Goal: Navigation & Orientation: Locate item on page

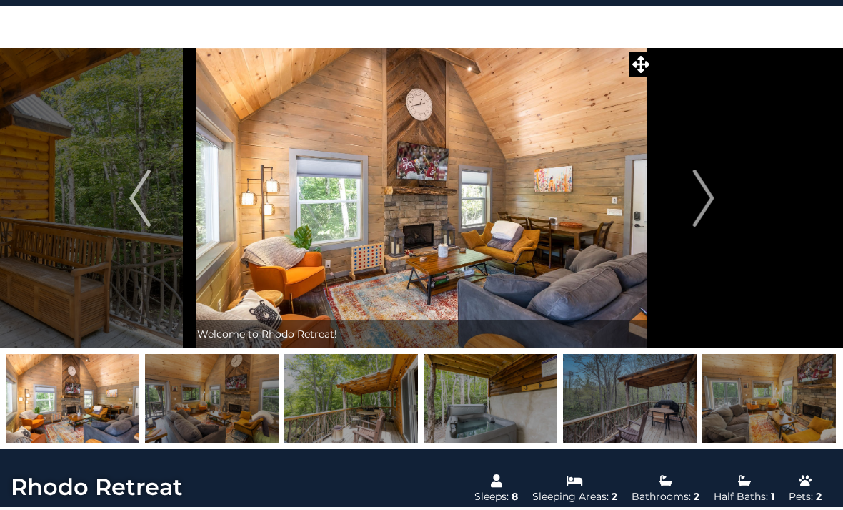
scroll to position [34, 0]
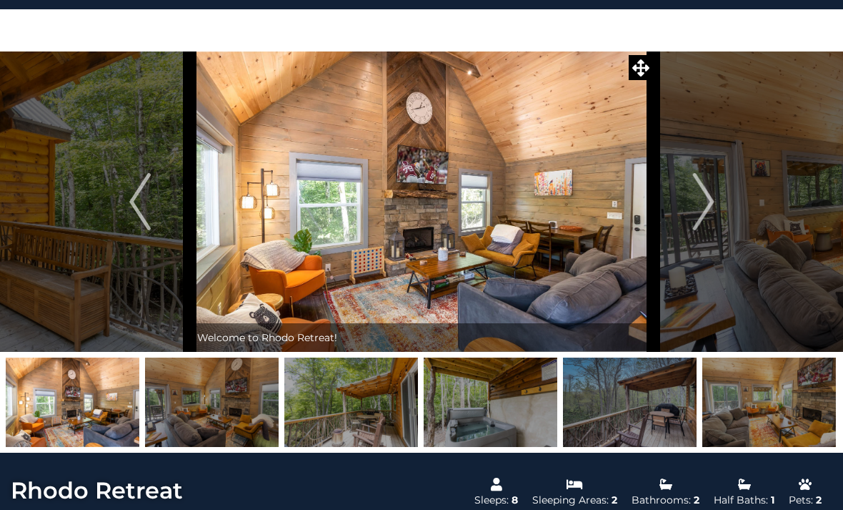
click at [708, 203] on img "Next" at bounding box center [703, 201] width 21 height 57
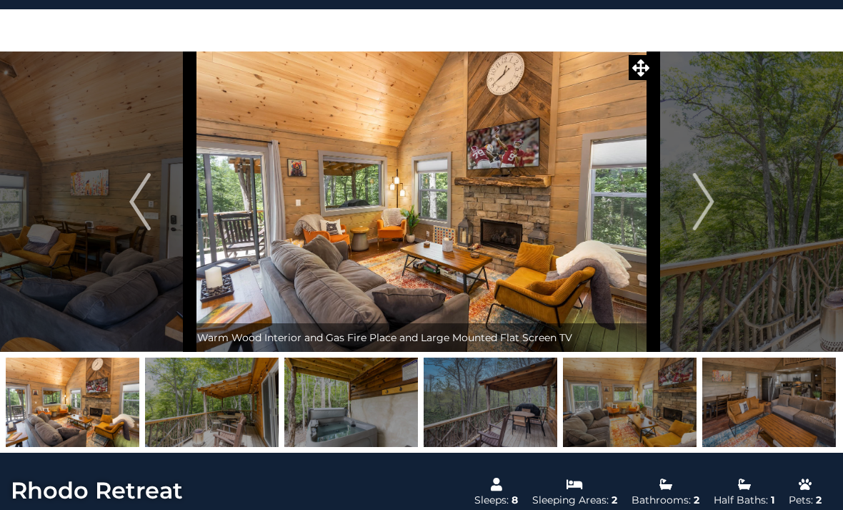
click at [708, 206] on img "Next" at bounding box center [703, 201] width 21 height 57
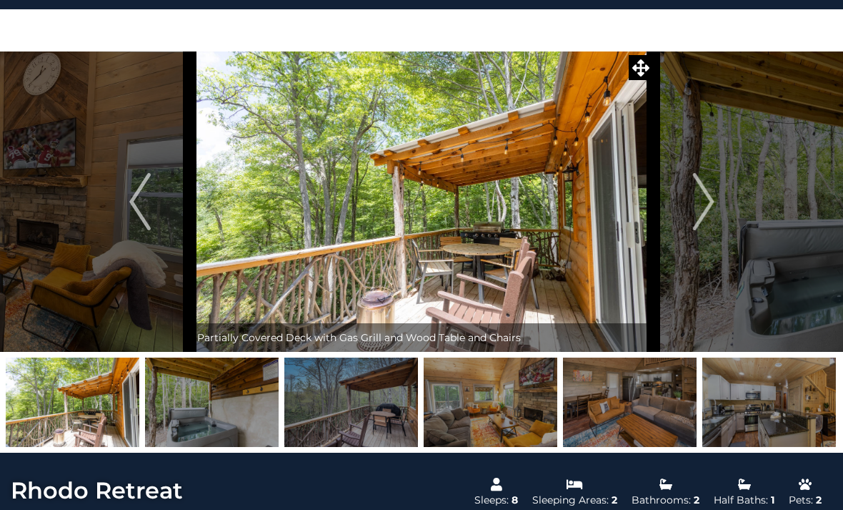
click at [704, 194] on img "Next" at bounding box center [703, 201] width 21 height 57
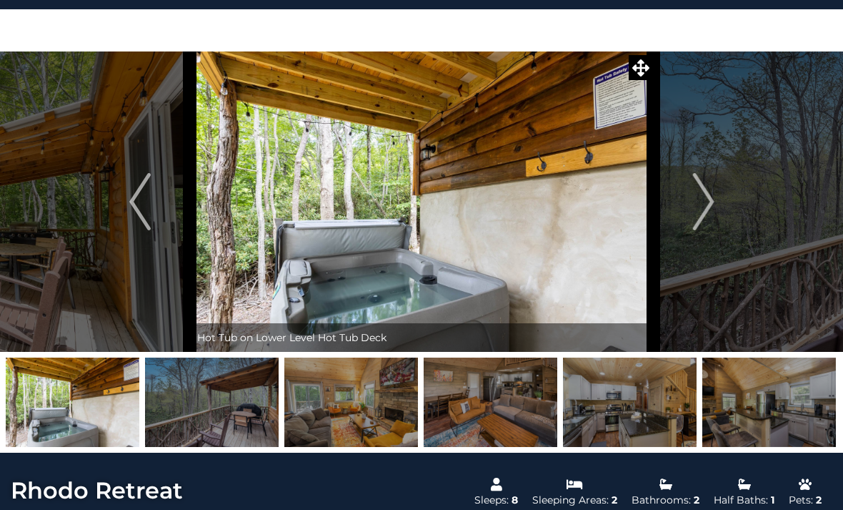
click at [131, 203] on img "Previous" at bounding box center [139, 201] width 21 height 57
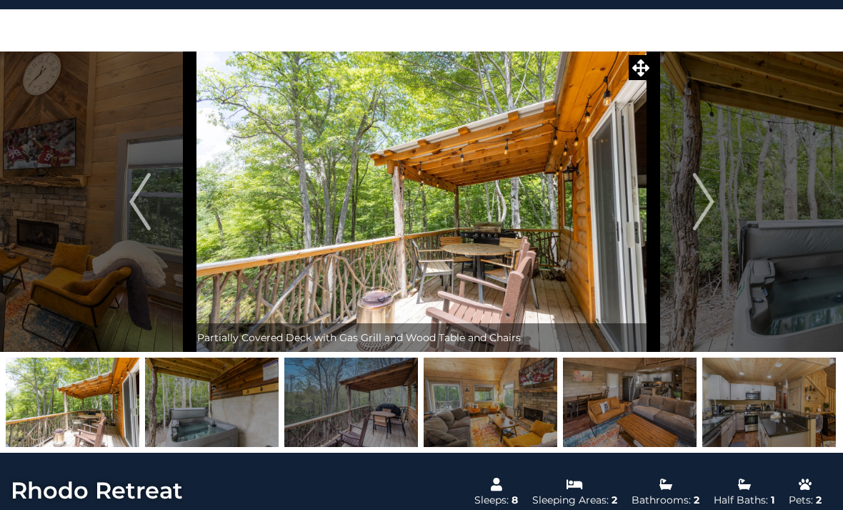
click at [135, 207] on img "Previous" at bounding box center [139, 201] width 21 height 57
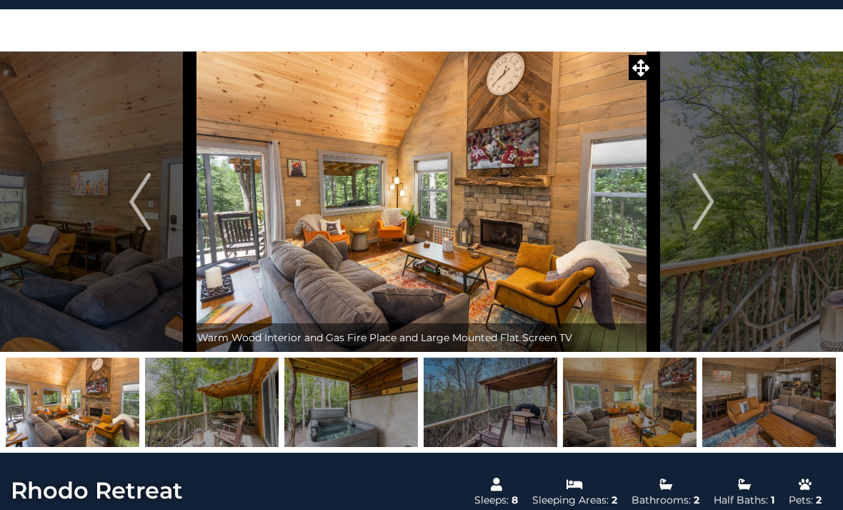
click at [133, 202] on img "Previous" at bounding box center [139, 201] width 21 height 57
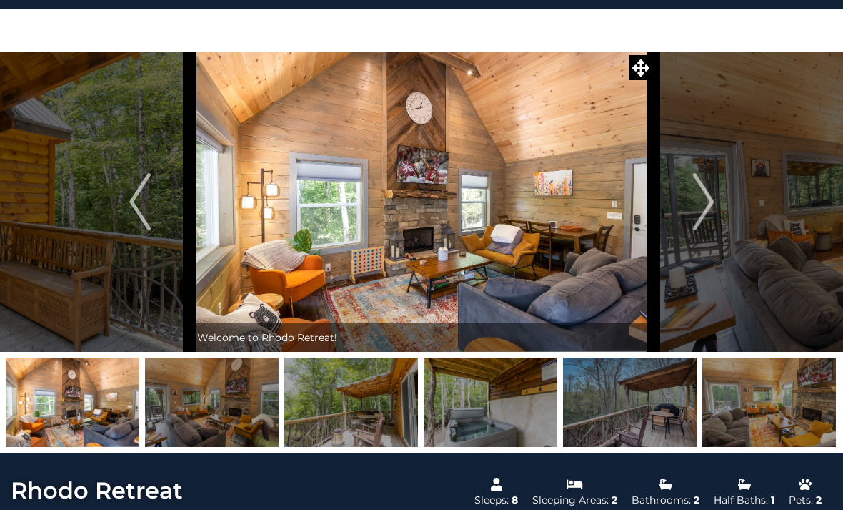
click at [136, 212] on img "Previous" at bounding box center [139, 201] width 21 height 57
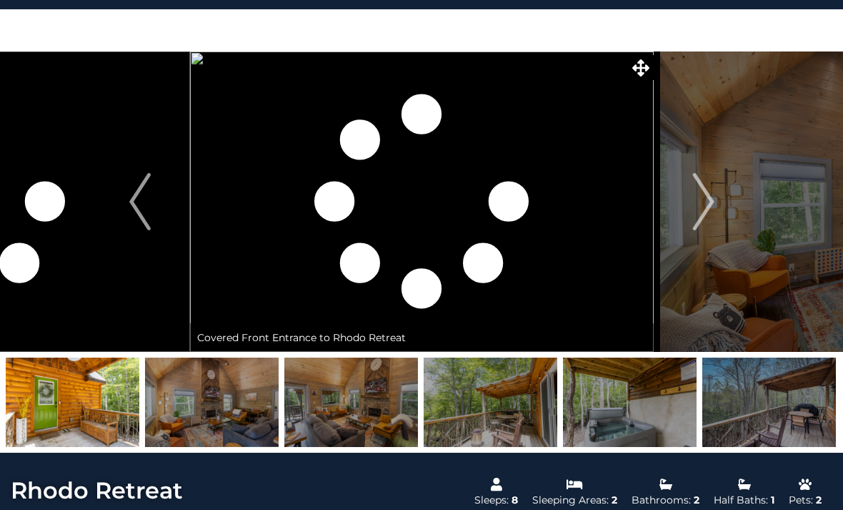
click at [718, 204] on button "Next" at bounding box center [704, 201] width 100 height 300
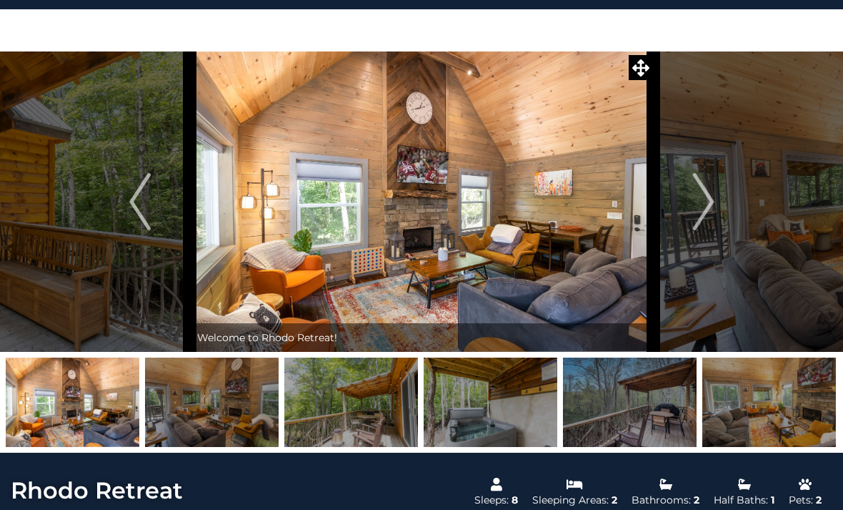
click at [713, 208] on img "Next" at bounding box center [703, 201] width 21 height 57
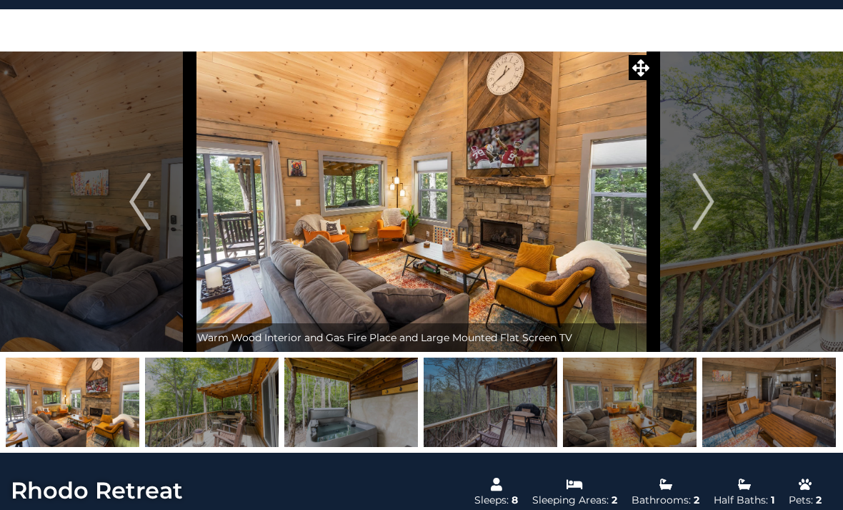
click at [692, 217] on button "Next" at bounding box center [704, 201] width 100 height 300
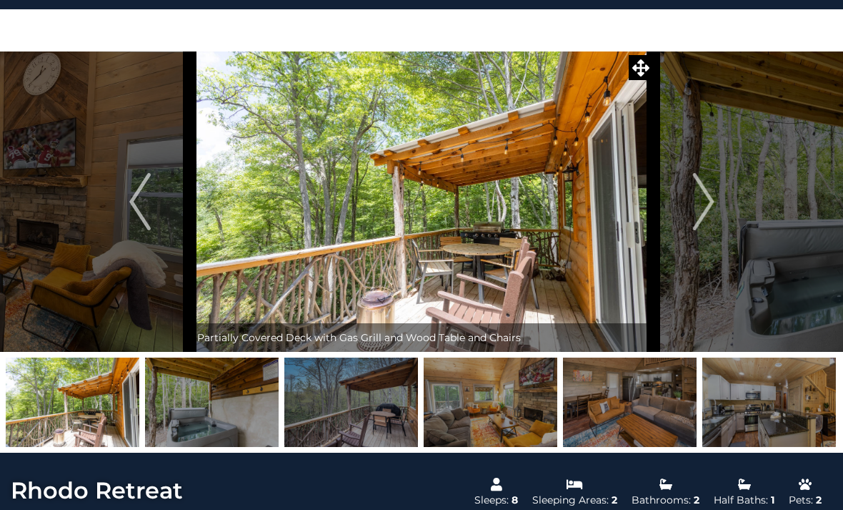
click at [712, 213] on img "Next" at bounding box center [703, 201] width 21 height 57
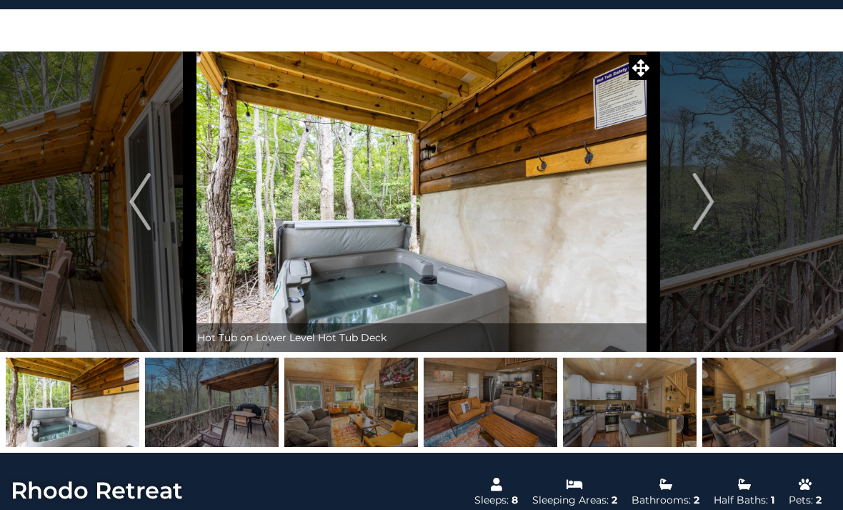
click at [708, 210] on img "Next" at bounding box center [703, 201] width 21 height 57
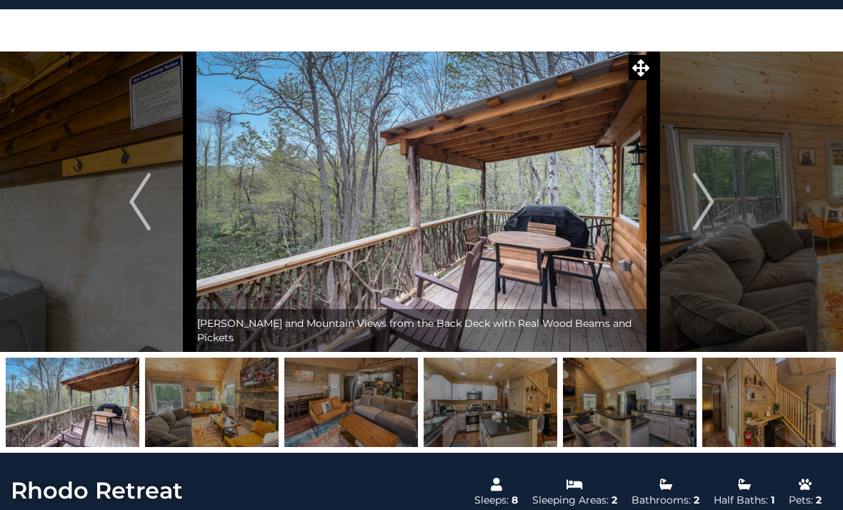
click at [703, 221] on img "Next" at bounding box center [703, 201] width 21 height 57
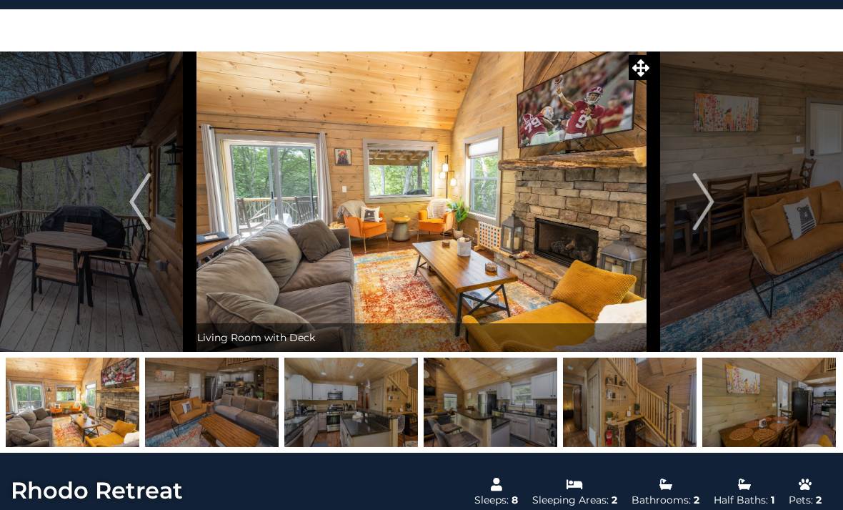
click at [702, 218] on img "Next" at bounding box center [703, 201] width 21 height 57
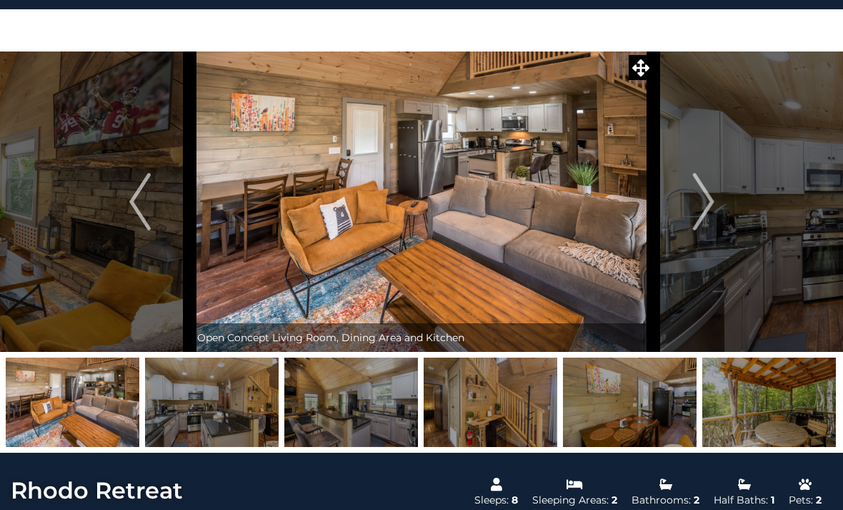
click at [713, 217] on img "Next" at bounding box center [703, 201] width 21 height 57
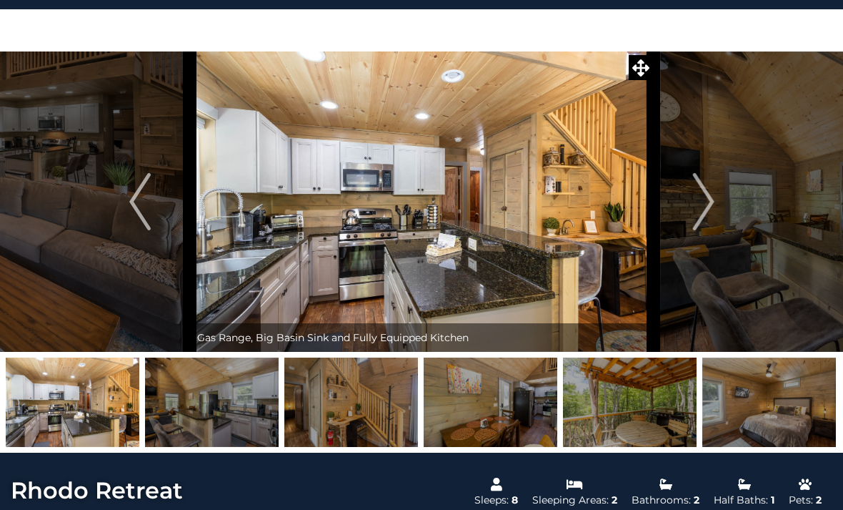
click at [695, 213] on img "Next" at bounding box center [703, 201] width 21 height 57
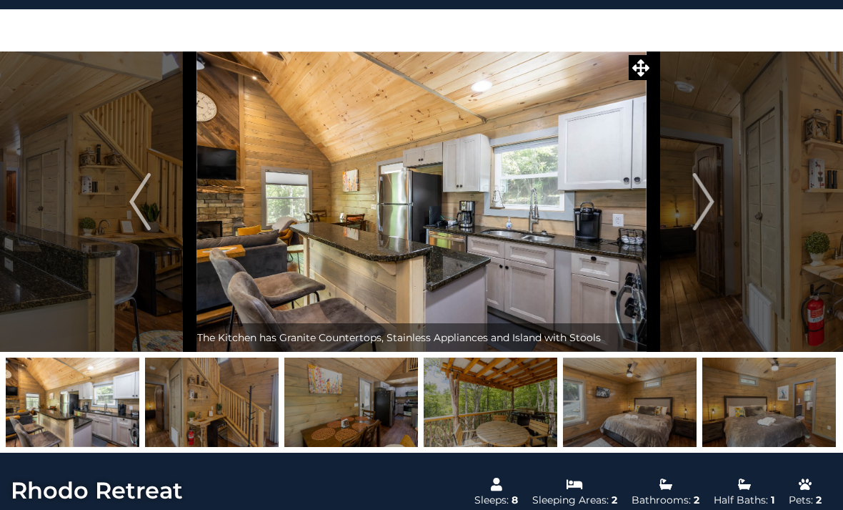
click at [708, 216] on img "Next" at bounding box center [703, 201] width 21 height 57
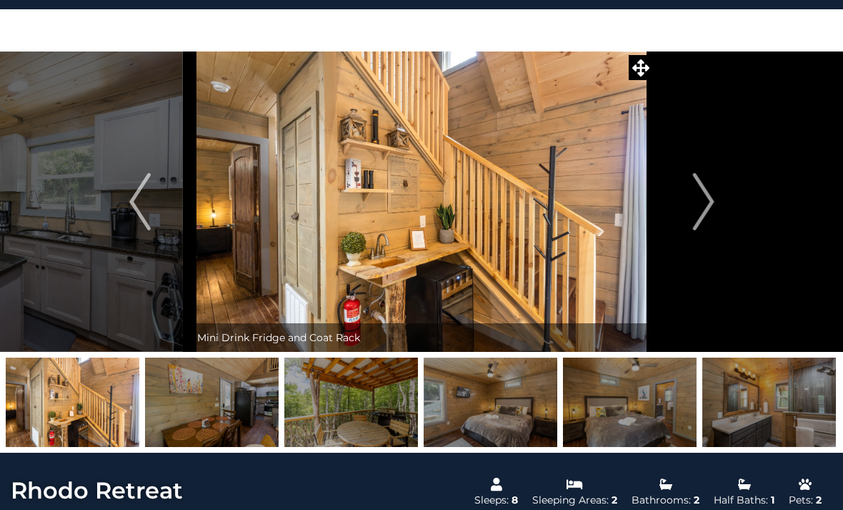
click at [711, 210] on img "Next" at bounding box center [703, 201] width 21 height 57
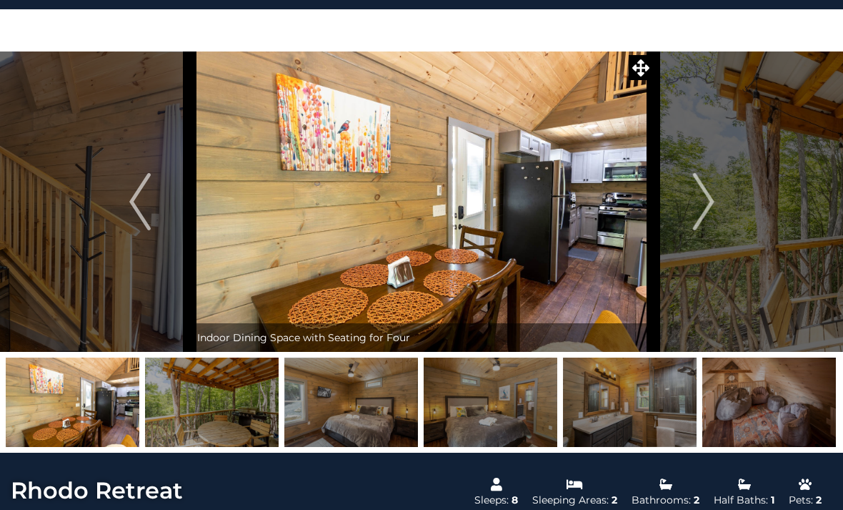
click at [709, 215] on img "Next" at bounding box center [703, 201] width 21 height 57
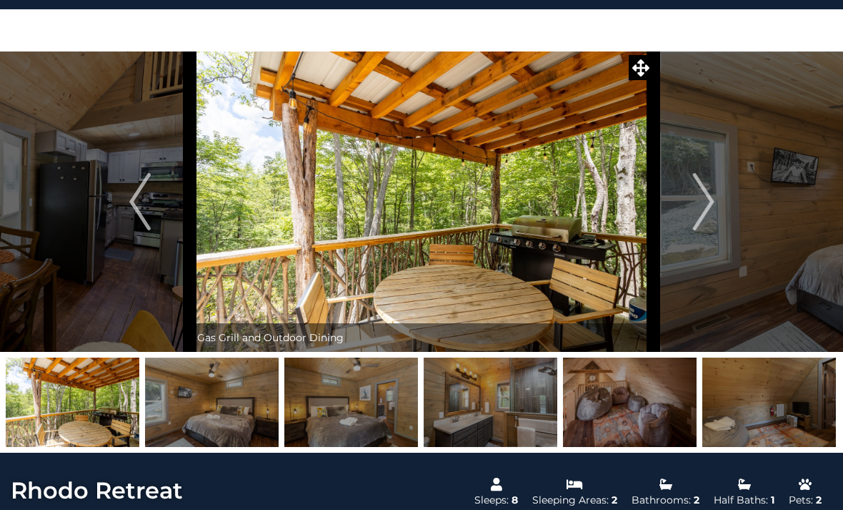
click at [709, 201] on img "Next" at bounding box center [703, 201] width 21 height 57
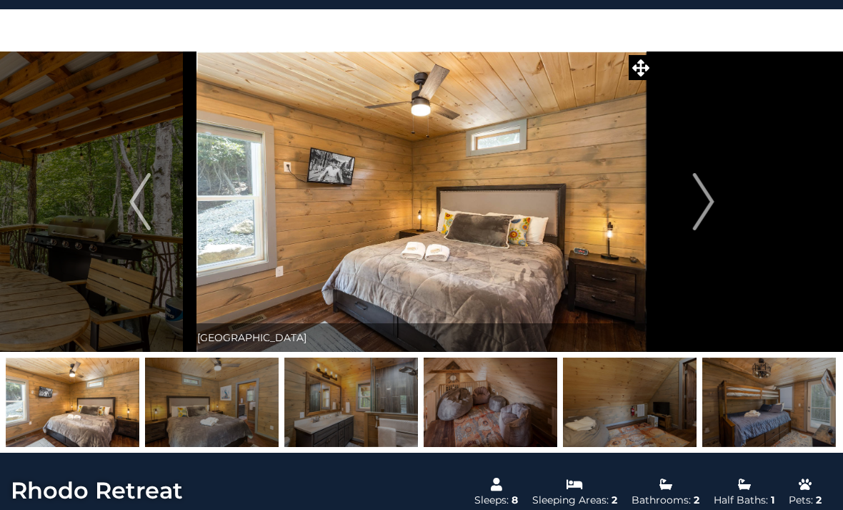
click at [704, 212] on img "Next" at bounding box center [703, 201] width 21 height 57
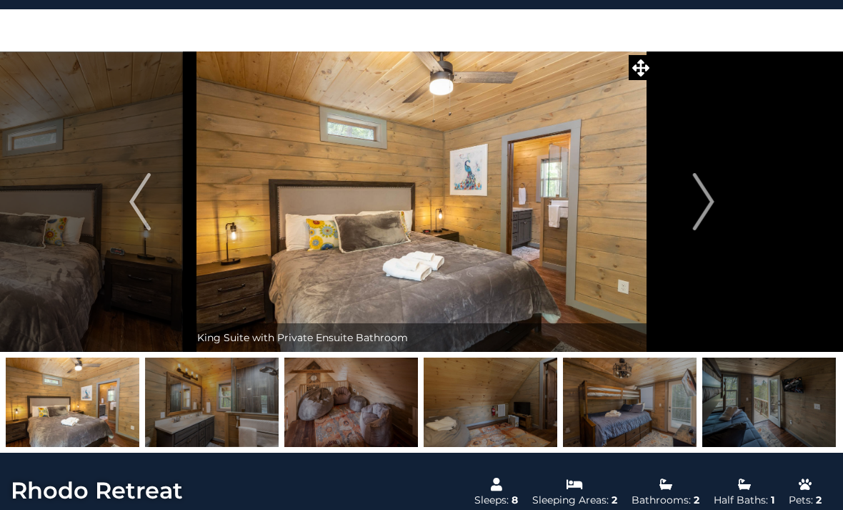
click at [713, 212] on img "Next" at bounding box center [703, 201] width 21 height 57
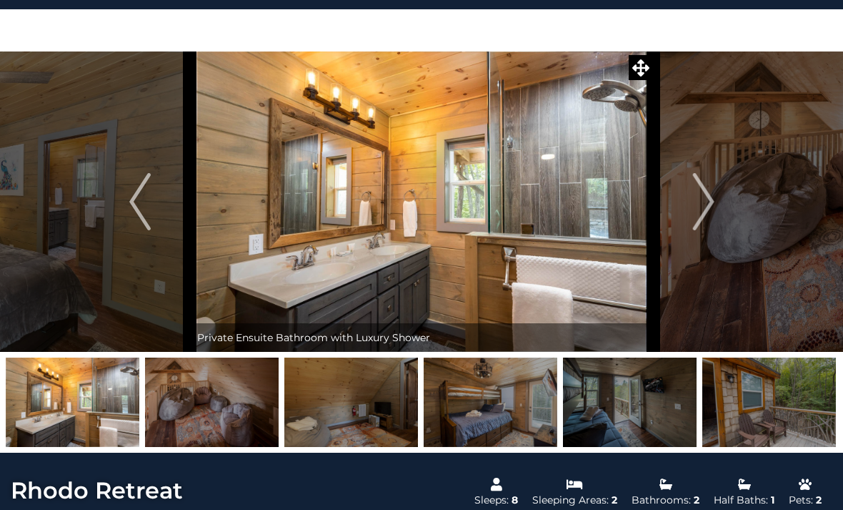
click at [707, 212] on img "Next" at bounding box center [703, 201] width 21 height 57
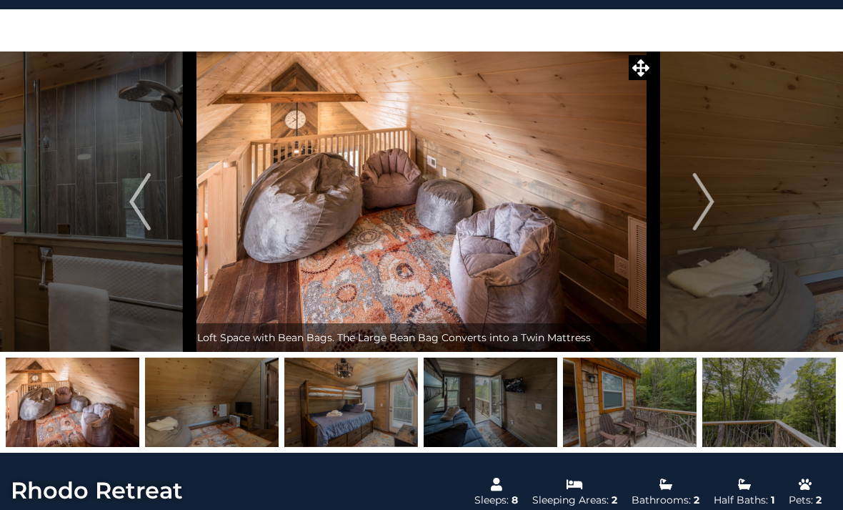
click at [711, 207] on img "Next" at bounding box center [703, 201] width 21 height 57
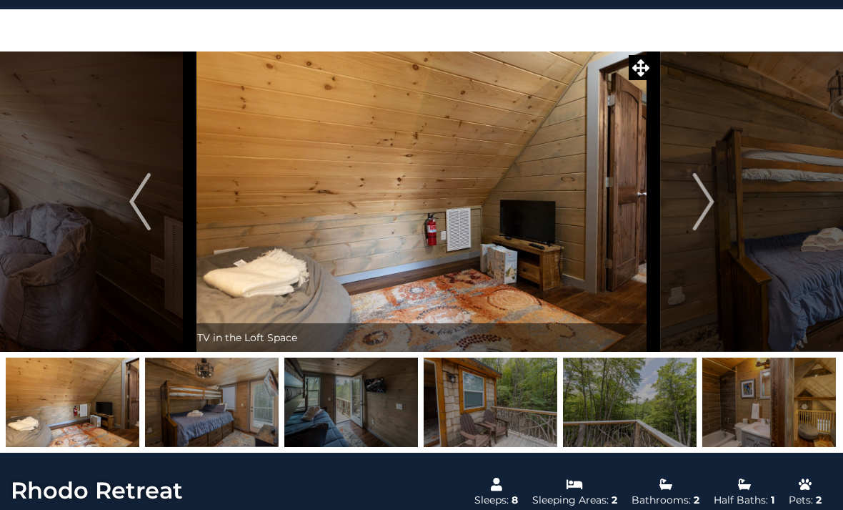
click at [709, 212] on img "Next" at bounding box center [703, 201] width 21 height 57
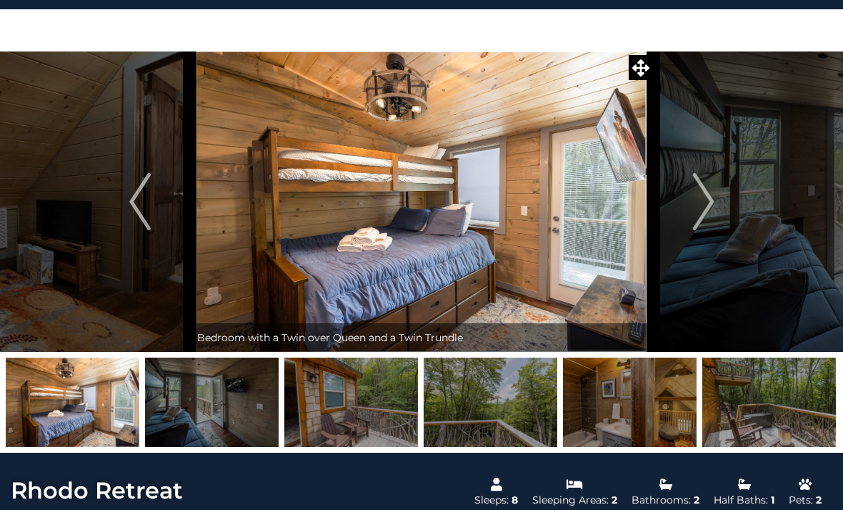
click at [708, 218] on img "Next" at bounding box center [703, 201] width 21 height 57
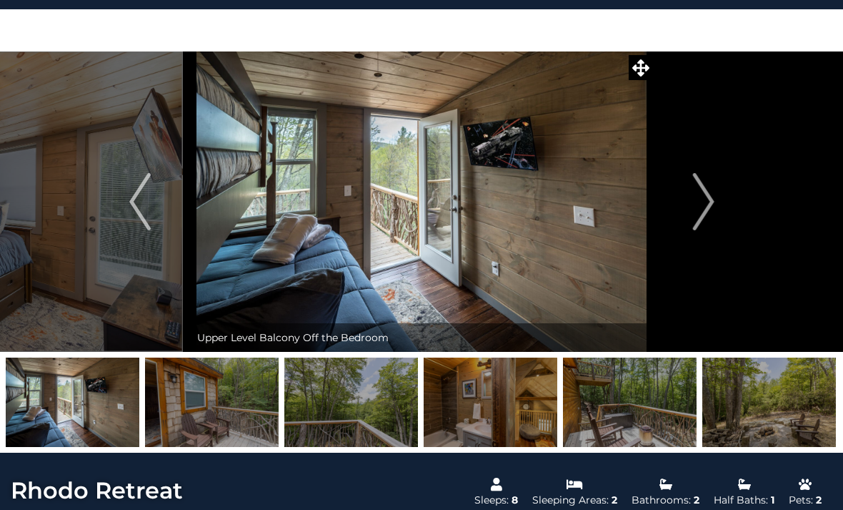
click at [714, 215] on img "Next" at bounding box center [703, 201] width 21 height 57
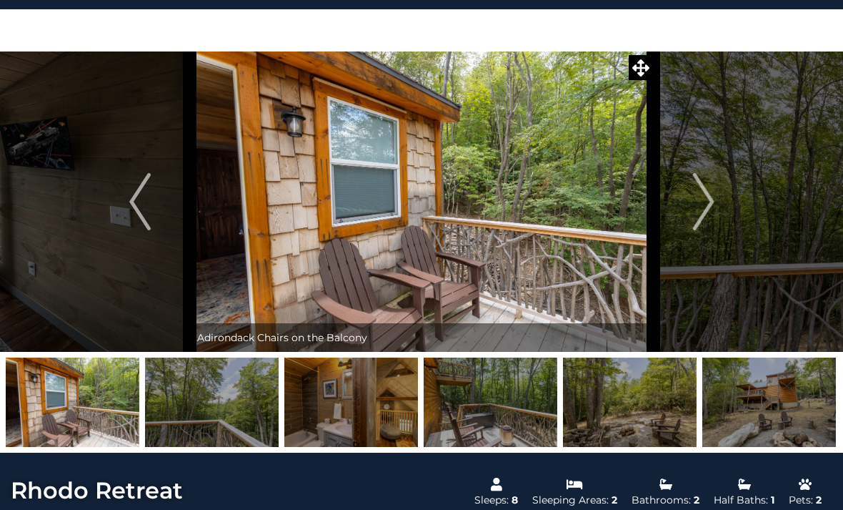
click at [714, 219] on img "Next" at bounding box center [703, 201] width 21 height 57
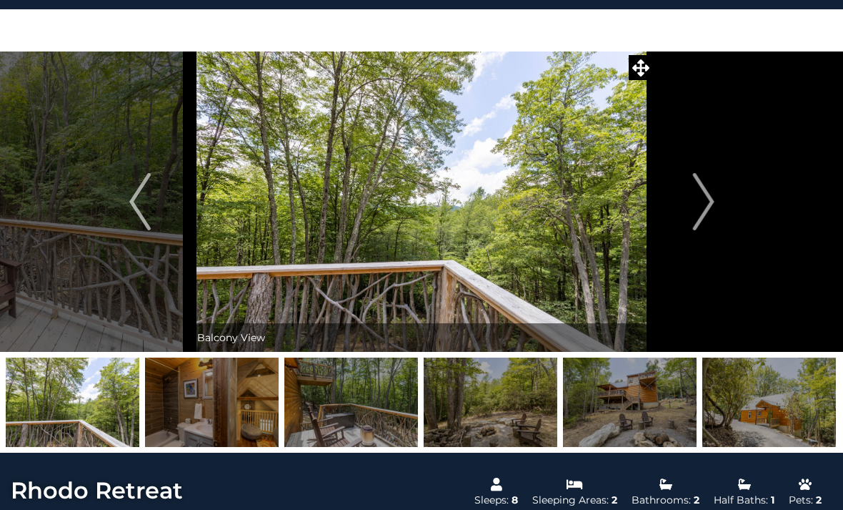
click at [703, 217] on img "Next" at bounding box center [703, 201] width 21 height 57
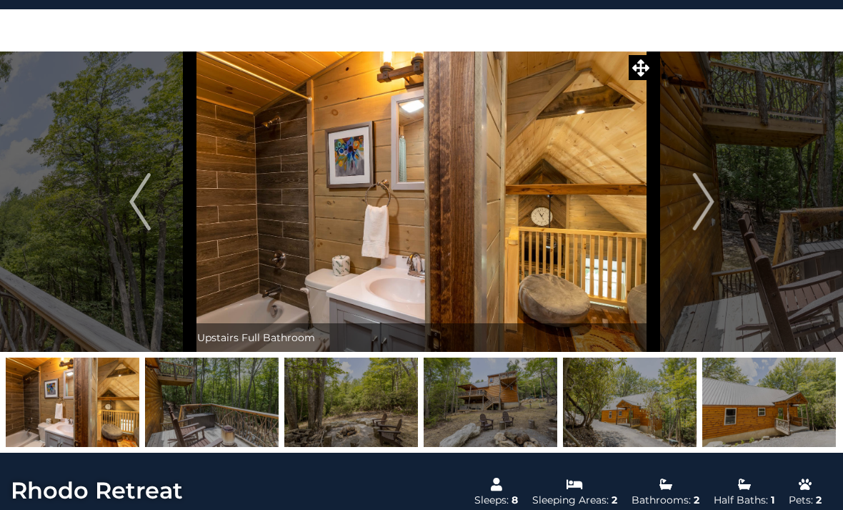
click at [705, 219] on img "Next" at bounding box center [703, 201] width 21 height 57
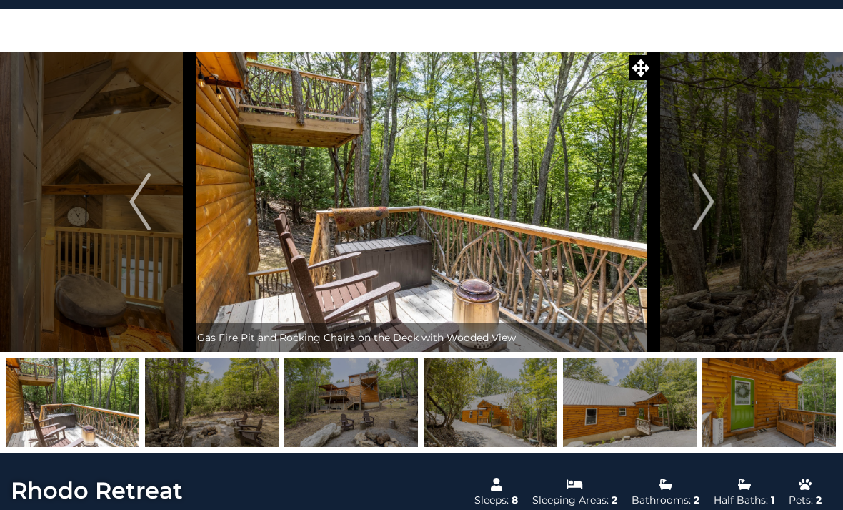
click at [716, 220] on button "Next" at bounding box center [704, 201] width 100 height 300
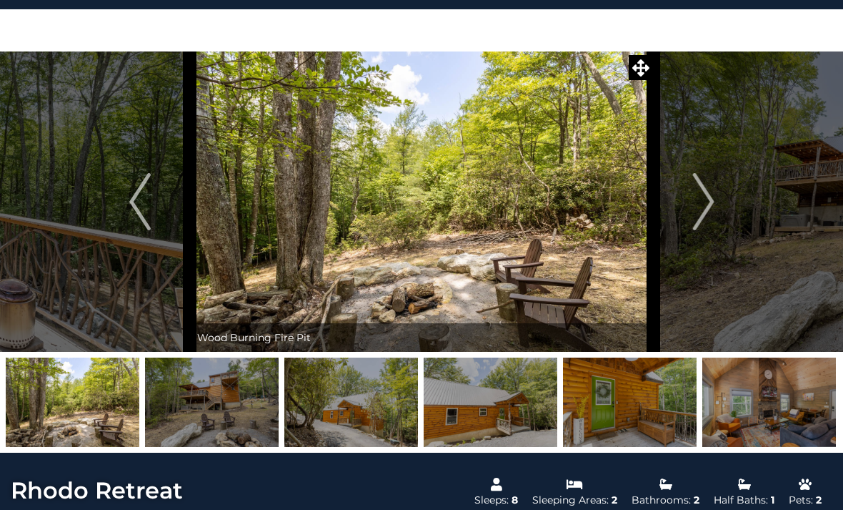
click at [716, 211] on button "Next" at bounding box center [704, 201] width 100 height 300
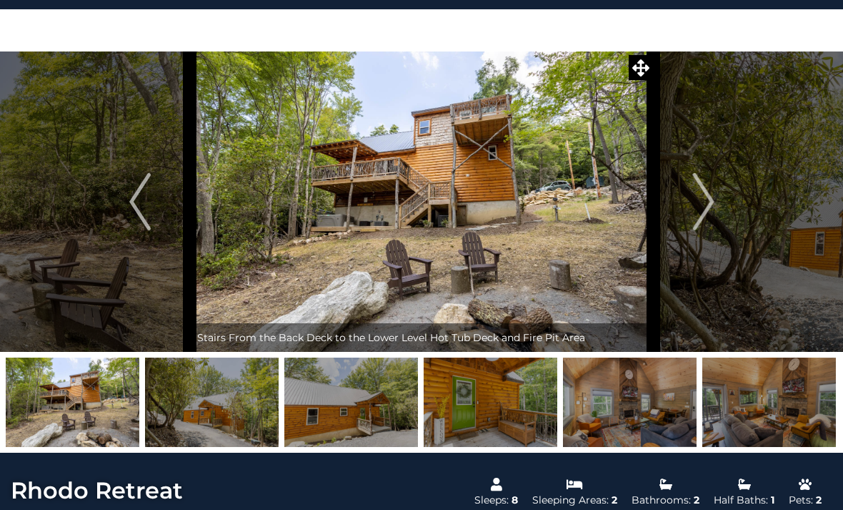
click at [705, 207] on img "Next" at bounding box center [703, 201] width 21 height 57
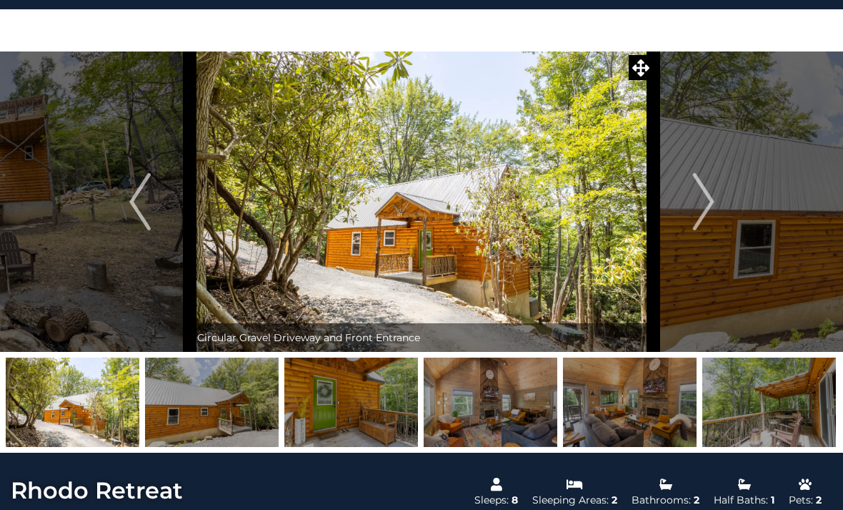
click at [706, 213] on img "Next" at bounding box center [703, 201] width 21 height 57
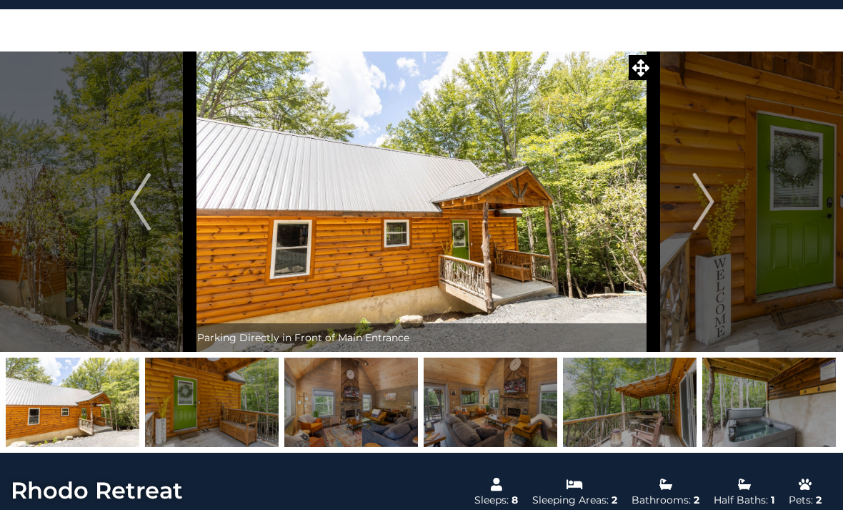
click at [706, 214] on img "Next" at bounding box center [703, 201] width 21 height 57
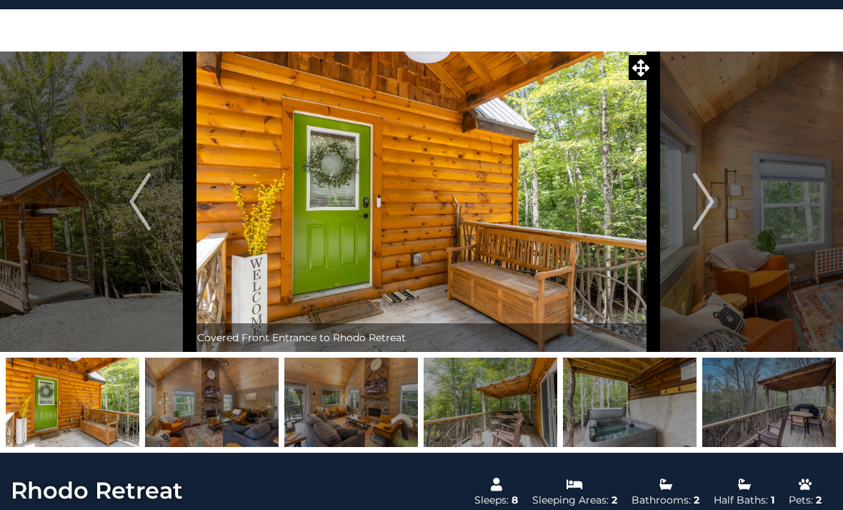
click at [721, 218] on button "Next" at bounding box center [704, 201] width 100 height 300
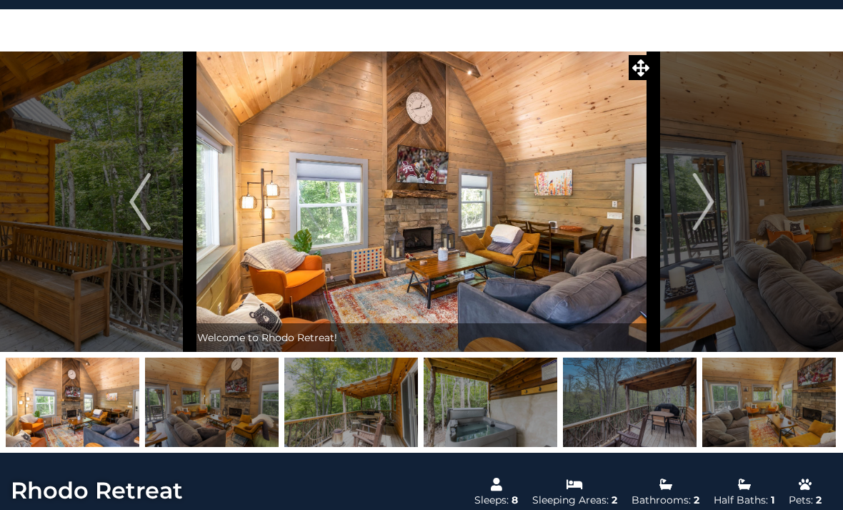
click at [136, 220] on img "Previous" at bounding box center [139, 201] width 21 height 57
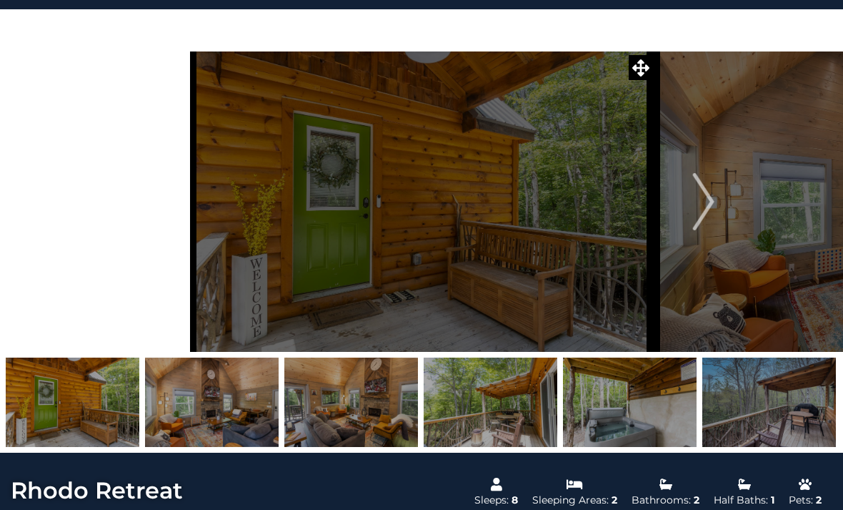
click at [119, 207] on button "Previous" at bounding box center [140, 201] width 100 height 300
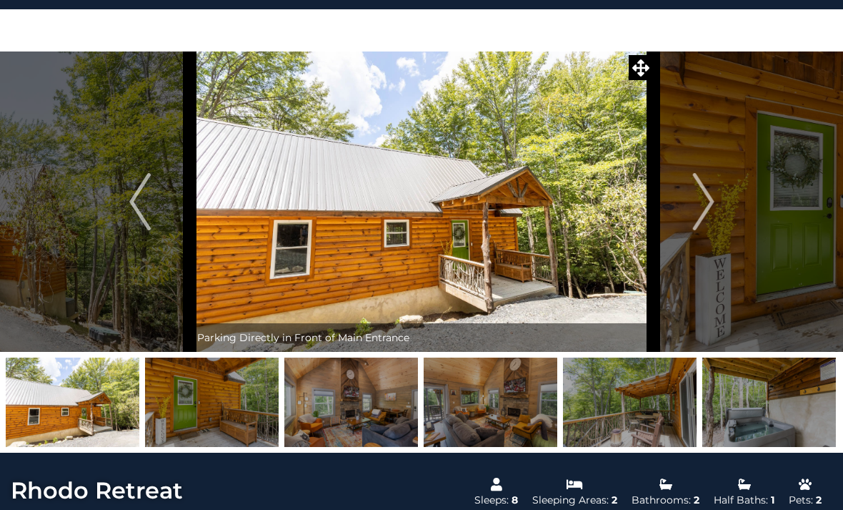
click at [127, 191] on button "Previous" at bounding box center [140, 201] width 100 height 300
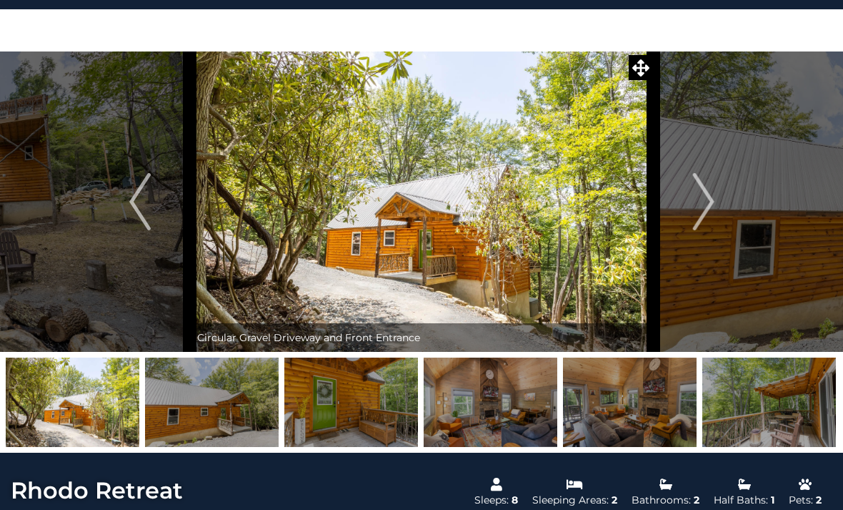
click at [139, 219] on img "Previous" at bounding box center [139, 201] width 21 height 57
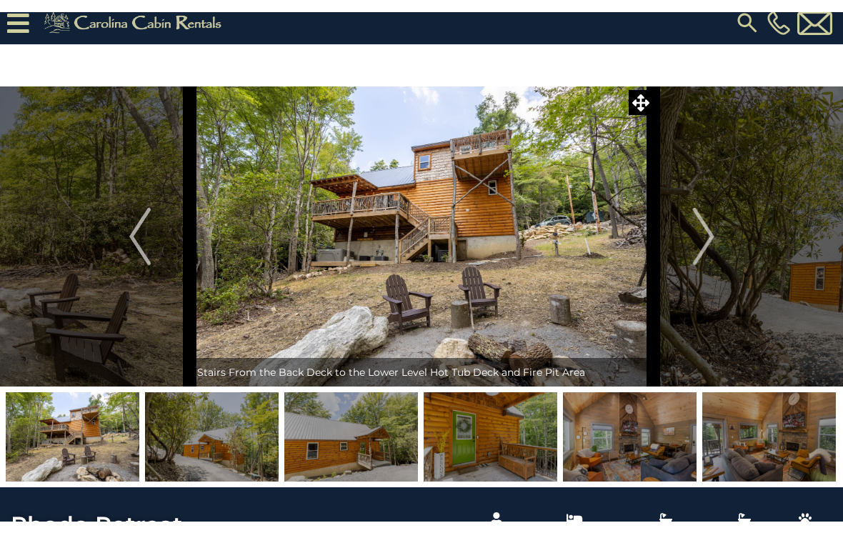
scroll to position [0, 0]
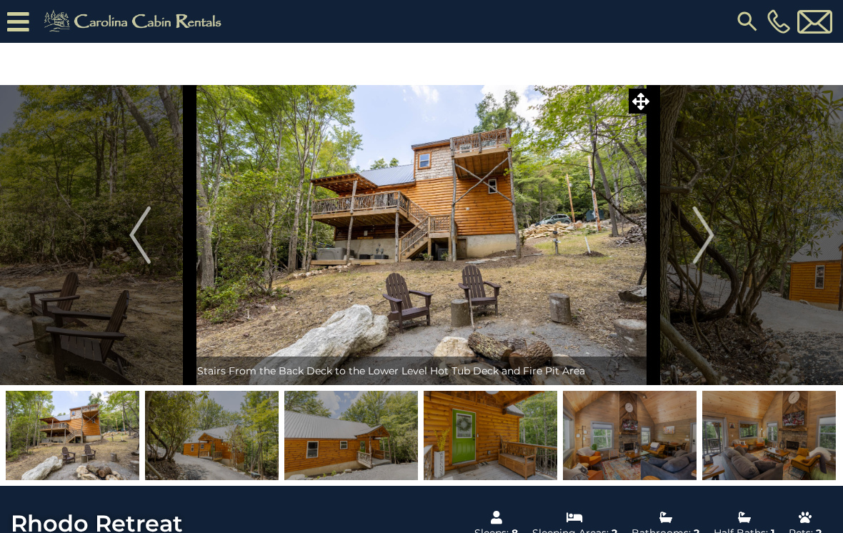
click at [9, 23] on icon at bounding box center [18, 21] width 22 height 25
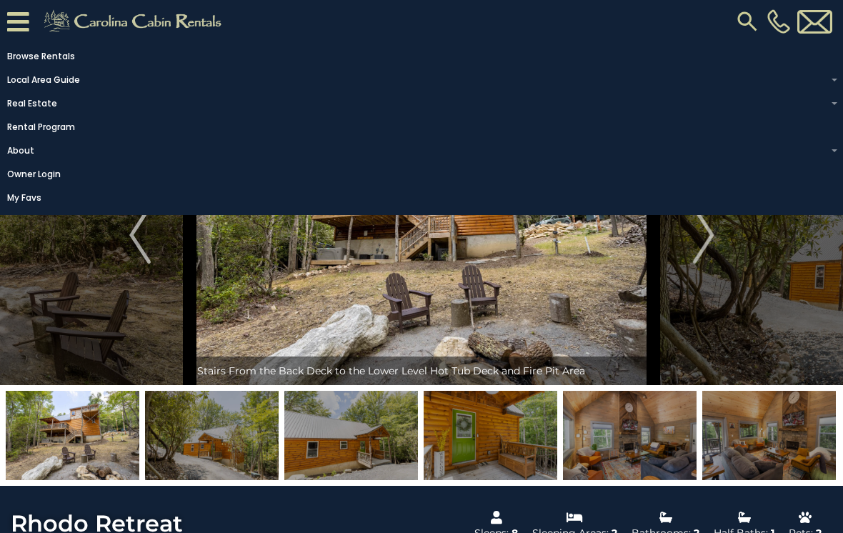
click at [135, 312] on button "Previous" at bounding box center [140, 235] width 100 height 300
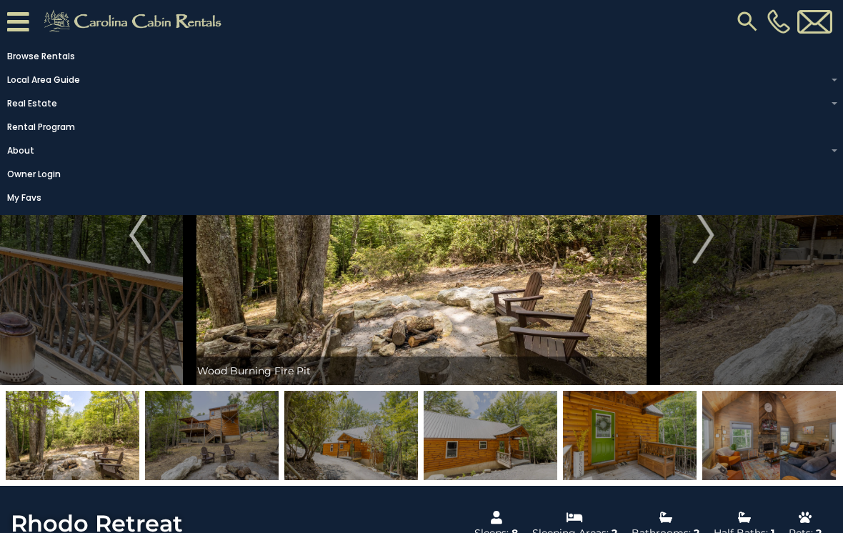
click at [29, 16] on icon at bounding box center [18, 21] width 22 height 25
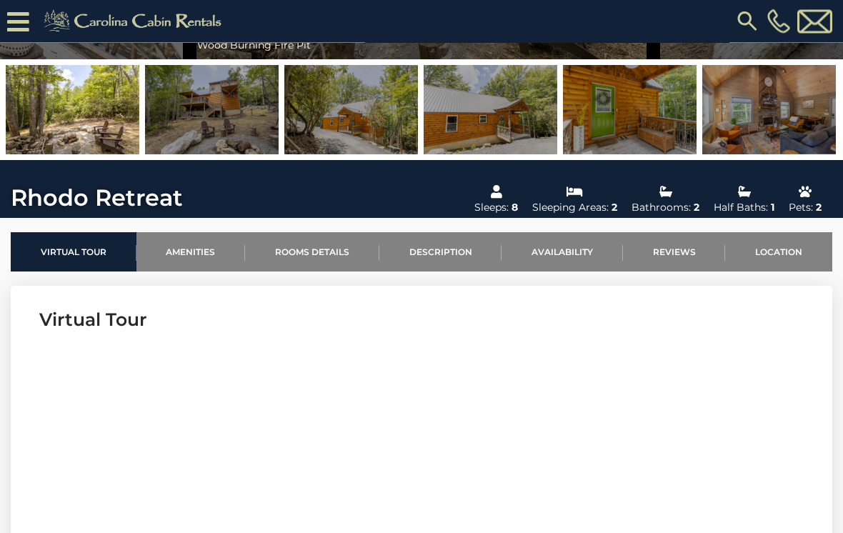
scroll to position [285, 0]
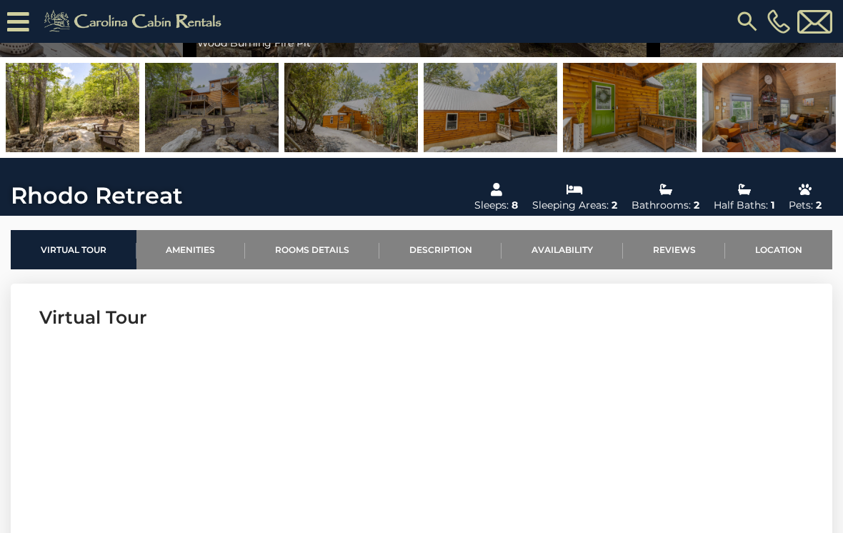
click at [777, 259] on link "Location" at bounding box center [779, 249] width 107 height 39
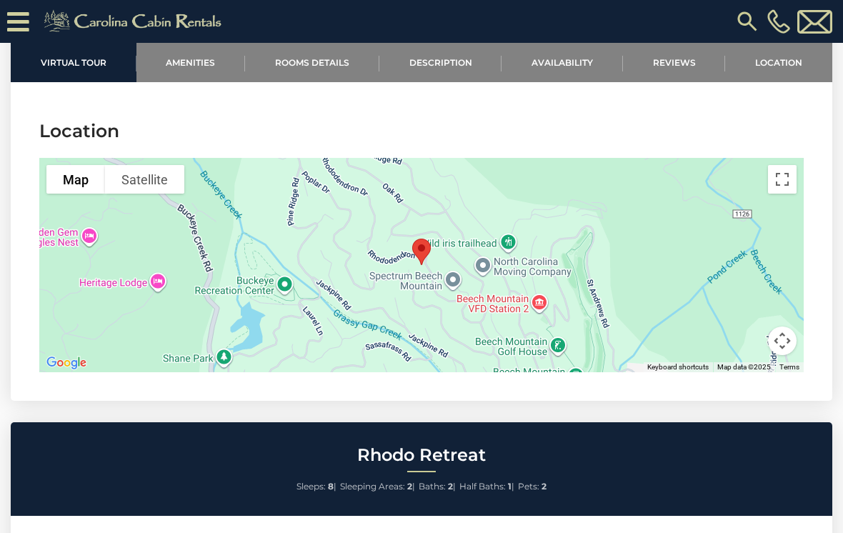
scroll to position [3250, 0]
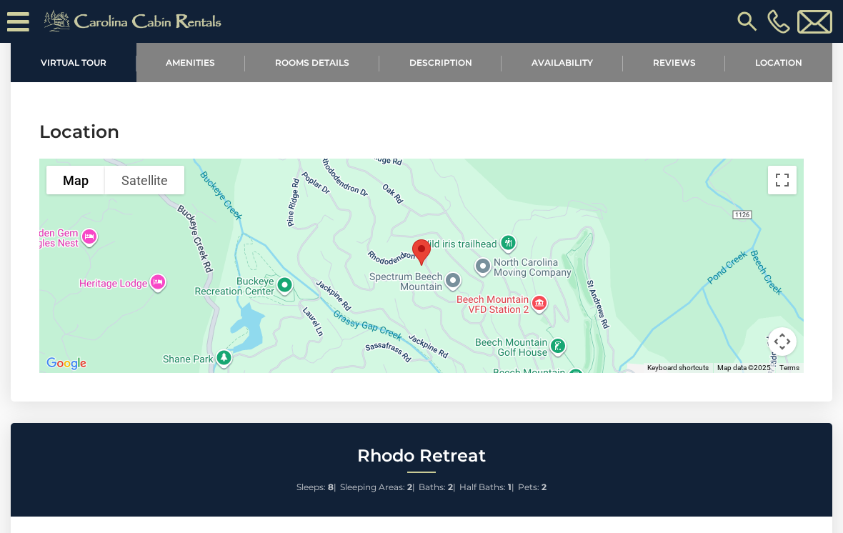
click at [152, 178] on button "Satellite" at bounding box center [144, 180] width 79 height 29
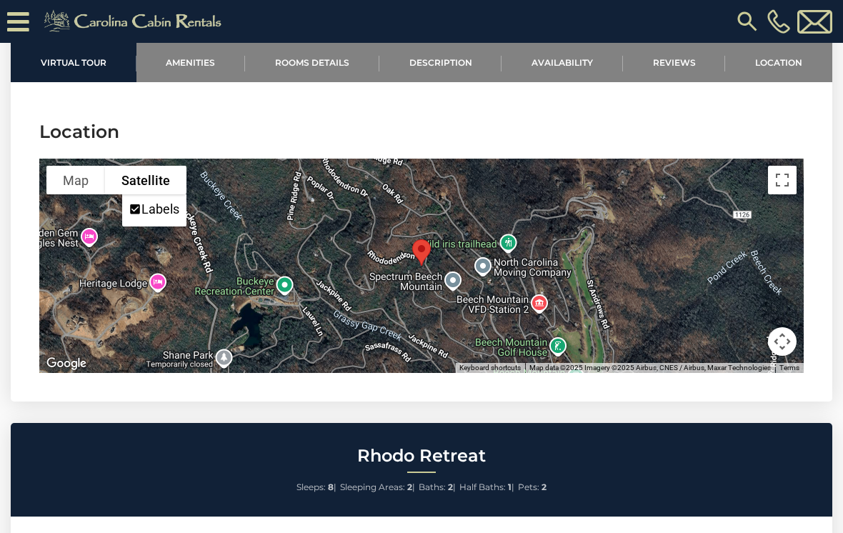
click at [70, 180] on button "Map" at bounding box center [75, 180] width 59 height 29
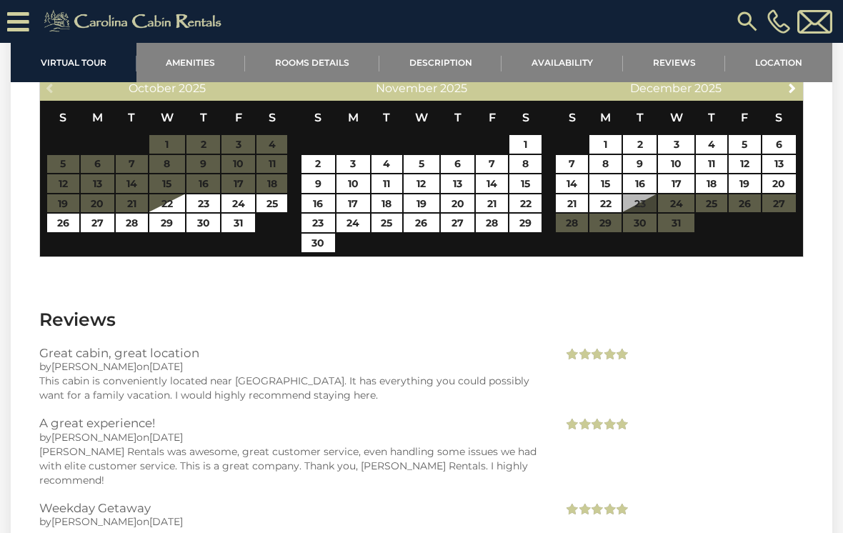
scroll to position [2650, 0]
